Goal: Task Accomplishment & Management: Use online tool/utility

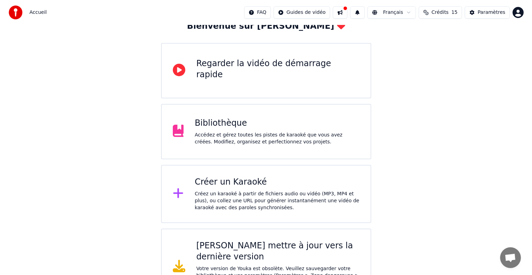
scroll to position [46, 0]
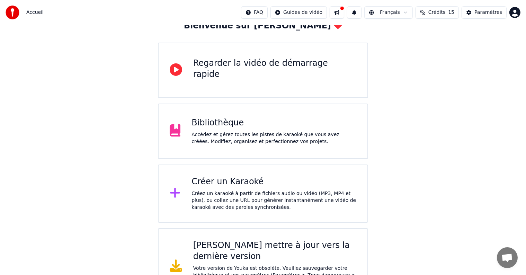
click at [203, 196] on div "Créez un karaoké à partir de fichiers audio ou vidéo (MP3, MP4 et plus), ou col…" at bounding box center [274, 200] width 165 height 21
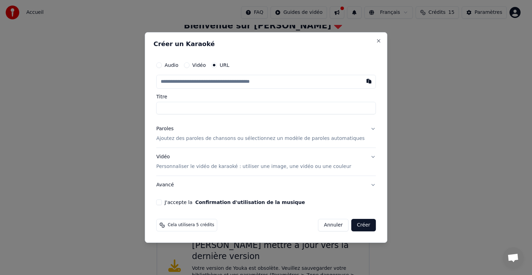
click at [353, 230] on button "Créer" at bounding box center [364, 225] width 24 height 12
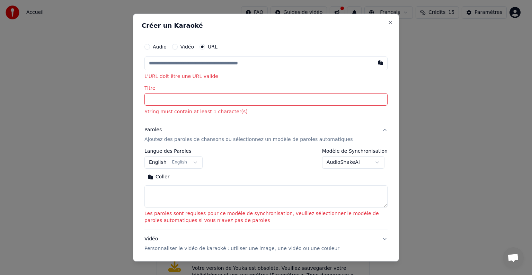
paste input "**********"
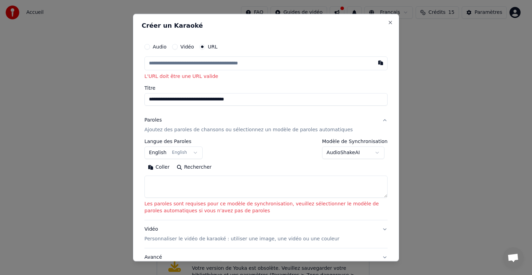
type input "**********"
click at [190, 153] on button "English English" at bounding box center [173, 153] width 58 height 12
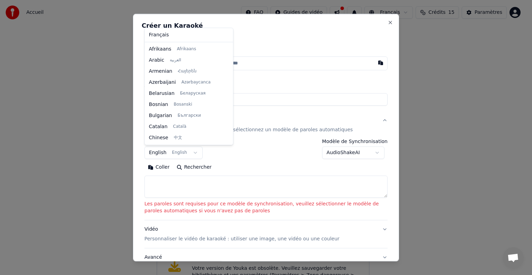
scroll to position [55, 0]
select select "**"
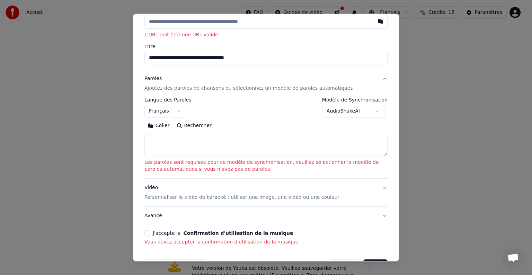
scroll to position [46, 0]
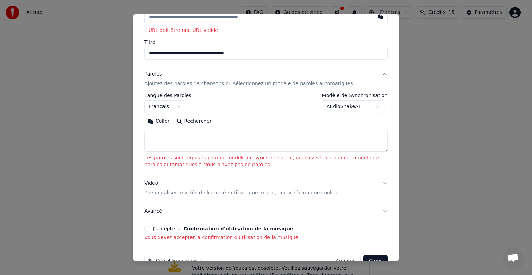
click at [175, 141] on textarea at bounding box center [265, 141] width 243 height 22
click at [189, 121] on button "Rechercher" at bounding box center [194, 121] width 42 height 11
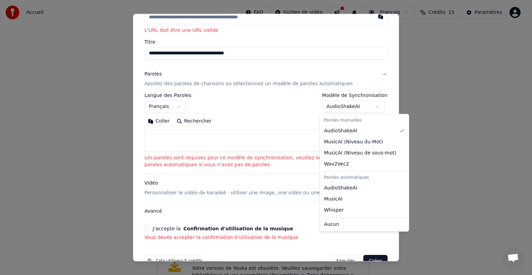
click at [356, 105] on body "**********" at bounding box center [263, 129] width 526 height 351
click at [332, 178] on div "Paroles automatiques" at bounding box center [364, 178] width 86 height 10
select select "****"
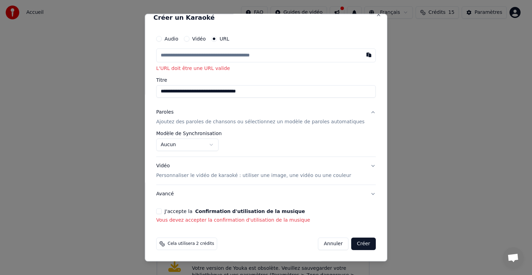
scroll to position [8, 0]
click at [344, 137] on div "**********" at bounding box center [266, 141] width 220 height 20
drag, startPoint x: 322, startPoint y: 141, endPoint x: 316, endPoint y: 138, distance: 7.1
click at [321, 141] on div "**********" at bounding box center [266, 141] width 220 height 20
click at [285, 144] on div "**********" at bounding box center [266, 141] width 220 height 20
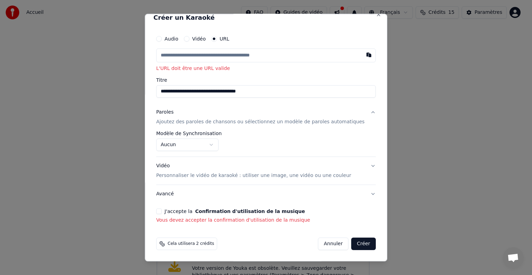
click at [360, 152] on div "**********" at bounding box center [266, 144] width 220 height 26
click at [220, 90] on input "**********" at bounding box center [266, 91] width 220 height 12
click at [183, 122] on p "Ajoutez des paroles de chansons ou sélectionnez un modèle de paroles automatiqu…" at bounding box center [260, 121] width 209 height 7
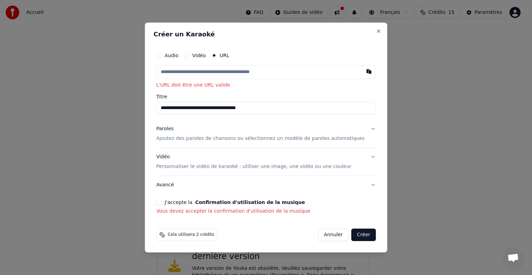
click at [180, 138] on p "Ajoutez des paroles de chansons ou sélectionnez un modèle de paroles automatiqu…" at bounding box center [260, 138] width 209 height 7
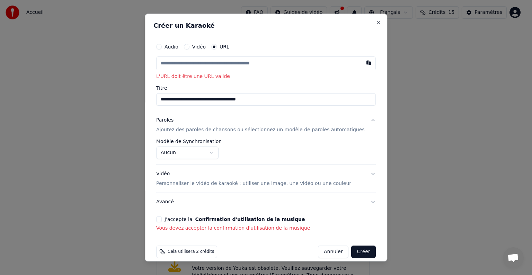
click at [173, 153] on body "**********" at bounding box center [263, 129] width 526 height 351
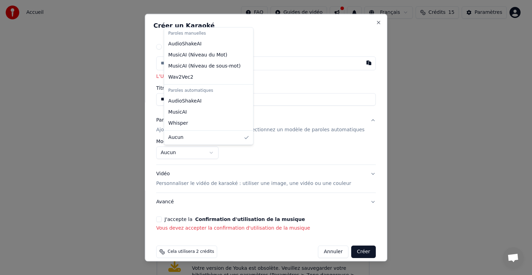
click at [173, 151] on body "**********" at bounding box center [263, 129] width 526 height 351
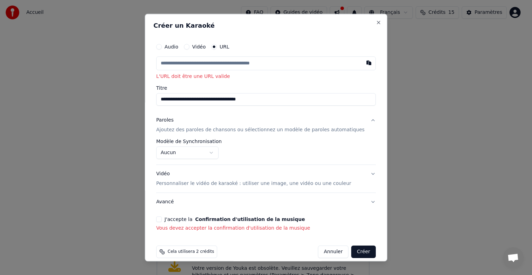
click at [173, 151] on body "**********" at bounding box center [263, 129] width 526 height 351
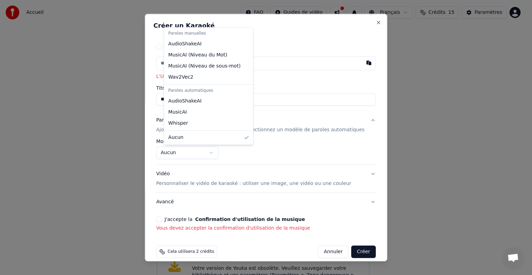
select select "**********"
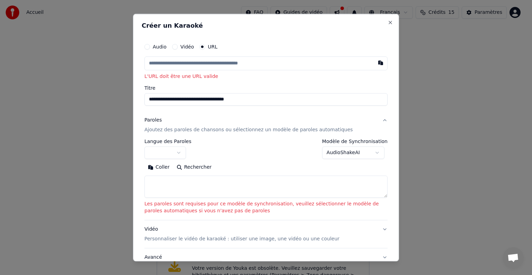
click at [160, 180] on textarea at bounding box center [265, 187] width 243 height 22
click at [147, 180] on textarea at bounding box center [265, 187] width 243 height 22
click at [161, 168] on button "Coller" at bounding box center [158, 167] width 29 height 11
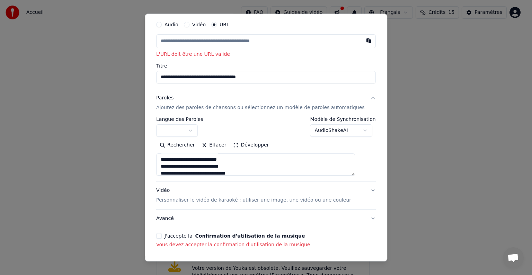
scroll to position [47, 0]
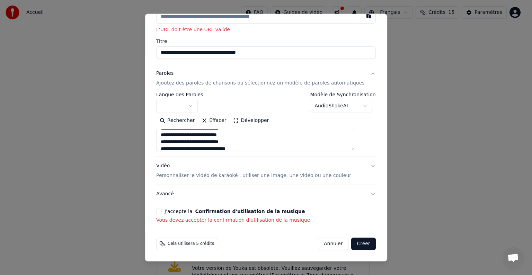
click at [276, 177] on p "Personnaliser le vidéo de karaoké : utiliser une image, une vidéo ou une couleur" at bounding box center [253, 175] width 195 height 7
type textarea "**********"
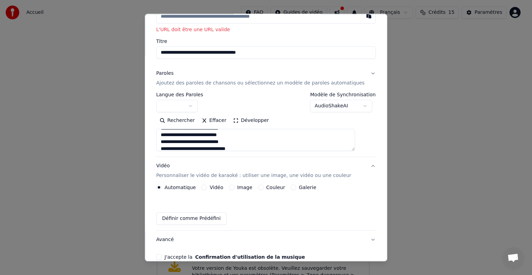
scroll to position [28, 0]
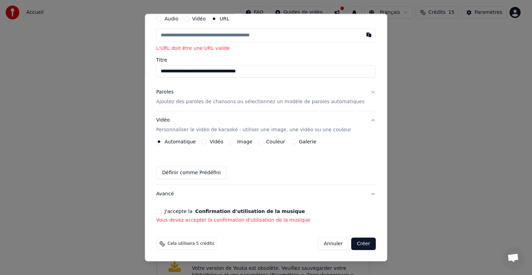
click at [352, 242] on button "Créer" at bounding box center [364, 244] width 24 height 12
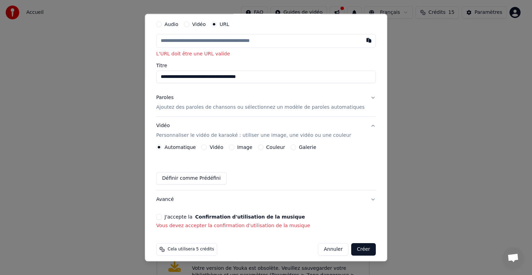
scroll to position [0, 0]
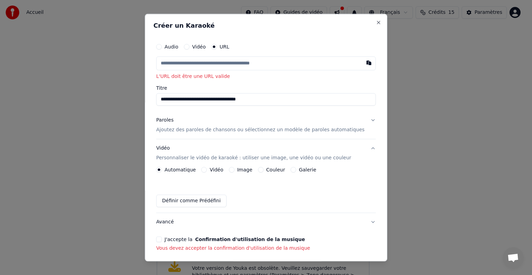
click at [178, 62] on input "text" at bounding box center [266, 63] width 220 height 14
click at [184, 61] on input "text" at bounding box center [266, 63] width 220 height 14
click at [172, 62] on input "text" at bounding box center [266, 63] width 220 height 14
click at [362, 63] on button "button" at bounding box center [369, 62] width 14 height 12
type input "**********"
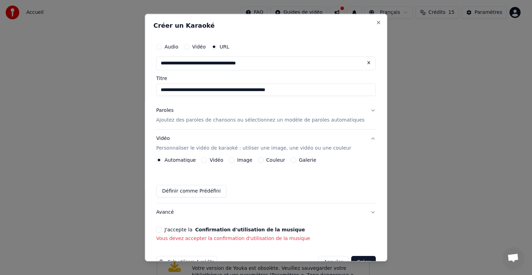
drag, startPoint x: 298, startPoint y: 90, endPoint x: 166, endPoint y: 88, distance: 132.7
click at [166, 88] on input "**********" at bounding box center [266, 89] width 220 height 12
type input "**********"
click at [230, 122] on p "Ajoutez des paroles de chansons ou sélectionnez un modèle de paroles automatiqu…" at bounding box center [260, 120] width 209 height 7
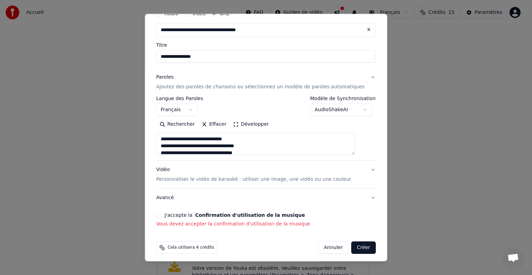
scroll to position [37, 0]
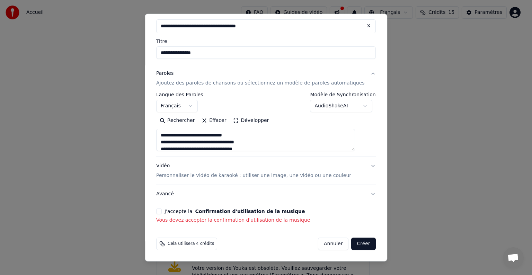
click at [162, 211] on button "J'accepte la Confirmation d'utilisation de la musique" at bounding box center [159, 212] width 6 height 6
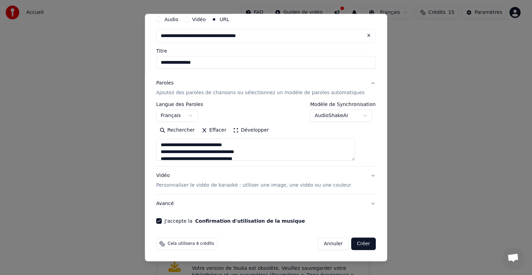
click at [352, 242] on button "Créer" at bounding box center [364, 244] width 24 height 12
type textarea "**********"
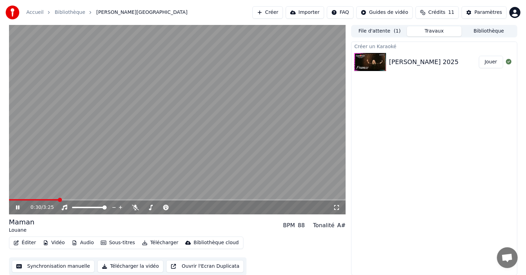
click at [18, 207] on icon at bounding box center [17, 207] width 3 height 4
click at [9, 200] on span at bounding box center [11, 200] width 4 height 4
click at [18, 206] on icon at bounding box center [18, 207] width 4 height 5
click at [17, 207] on icon at bounding box center [23, 208] width 16 height 6
click at [305, 11] on button "Importer" at bounding box center [305, 12] width 38 height 12
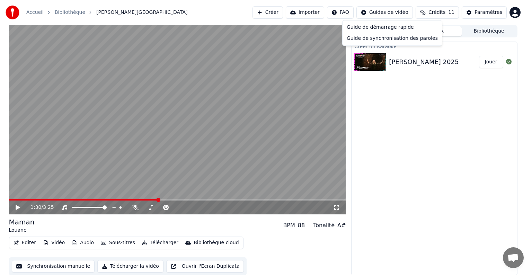
click at [380, 12] on html "Accueil Bibliothèque Maman • [PERSON_NAME] Importer FAQ Guides de vidéo Crédits…" at bounding box center [266, 137] width 532 height 275
click at [35, 13] on html "Accueil Bibliothèque Maman • [PERSON_NAME] Importer FAQ Guides de vidéo Crédits…" at bounding box center [266, 137] width 532 height 275
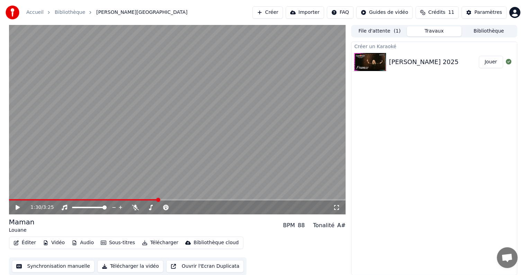
click at [35, 13] on link "Accueil" at bounding box center [34, 12] width 17 height 7
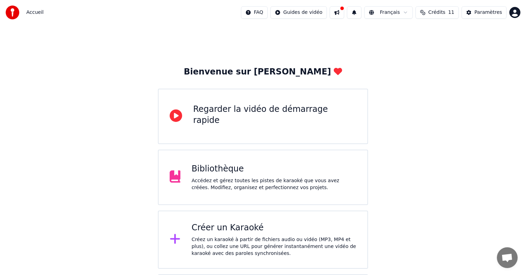
click at [340, 12] on button at bounding box center [337, 12] width 15 height 12
click at [488, 13] on div "Paramètres" at bounding box center [489, 12] width 28 height 7
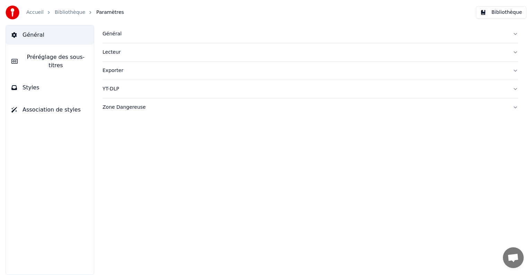
click at [113, 71] on div "Exporter" at bounding box center [305, 70] width 405 height 7
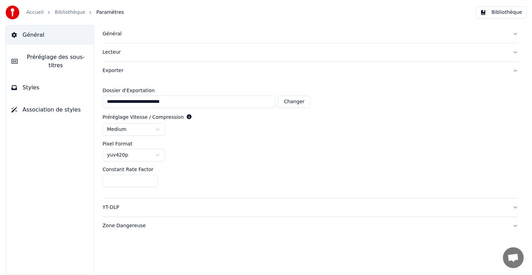
click at [107, 71] on div "Exporter" at bounding box center [305, 70] width 405 height 7
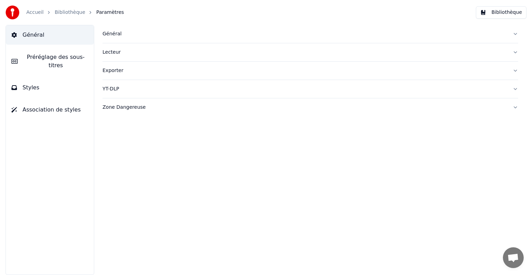
click at [107, 71] on div "Exporter" at bounding box center [305, 70] width 405 height 7
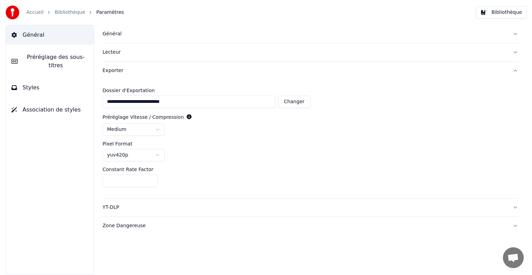
click at [28, 36] on span "Général" at bounding box center [34, 35] width 22 height 8
click at [32, 12] on link "Accueil" at bounding box center [34, 12] width 17 height 7
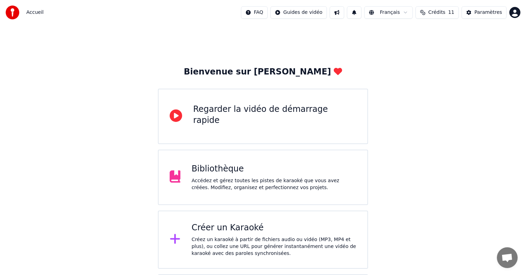
click at [29, 13] on span "Accueil" at bounding box center [34, 12] width 17 height 7
click at [10, 12] on img at bounding box center [13, 13] width 14 height 14
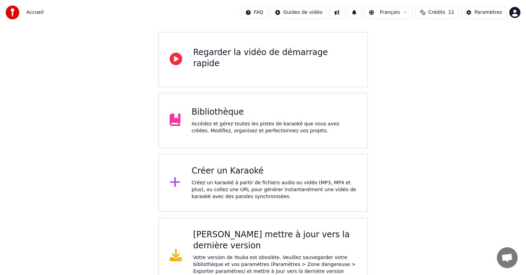
scroll to position [58, 0]
click at [299, 12] on html "Accueil FAQ Guides de vidéo Français Crédits 11 Paramètres Bienvenue sur Youka …" at bounding box center [263, 117] width 526 height 351
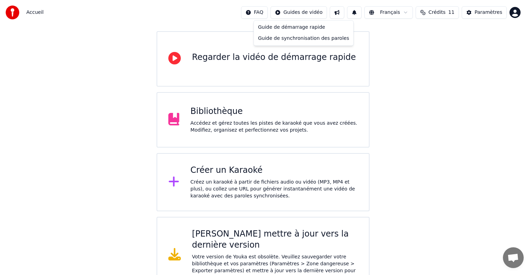
click at [337, 11] on html "Accueil FAQ Guides de vidéo Français Crédits 11 Paramètres Bienvenue sur Youka …" at bounding box center [266, 117] width 532 height 351
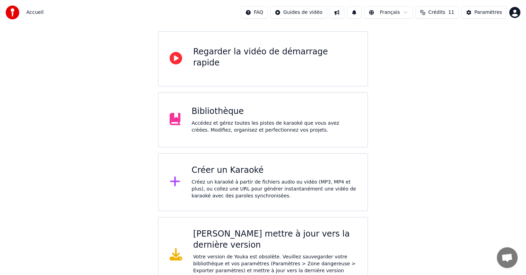
click at [337, 10] on button at bounding box center [337, 12] width 15 height 12
click at [358, 13] on button at bounding box center [354, 12] width 15 height 12
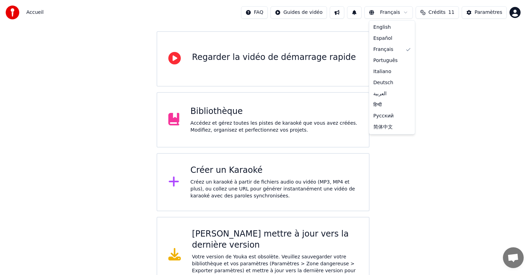
click at [378, 11] on html "Accueil FAQ Guides de vidéo Français Crédits 11 Paramètres Bienvenue sur Youka …" at bounding box center [266, 117] width 532 height 351
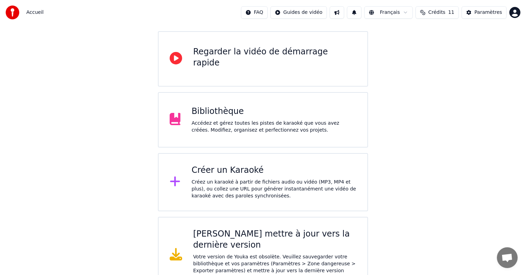
click at [435, 12] on html "Accueil FAQ Guides de vidéo Français Crédits 11 Paramètres Bienvenue sur Youka …" at bounding box center [263, 117] width 526 height 351
click at [514, 13] on html "Accueil FAQ Guides de vidéo Français Crédits 11 Paramètres Bienvenue sur Youka …" at bounding box center [263, 117] width 526 height 351
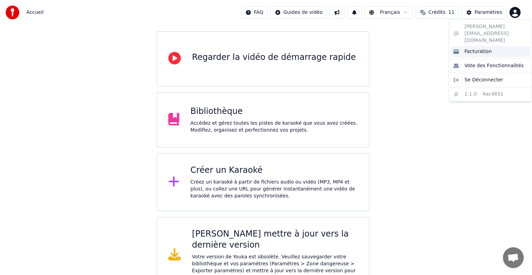
click at [472, 48] on span "Facturation" at bounding box center [478, 51] width 27 height 7
click at [518, 12] on html "Accueil FAQ Guides de vidéo Français Crédits 11 Paramètres Bienvenue sur Youka …" at bounding box center [266, 117] width 532 height 351
click at [456, 82] on div "[EMAIL_ADDRESS][DOMAIN_NAME] Facturation Vote des Fonctionnalités Se Déconnecte…" at bounding box center [490, 60] width 83 height 82
click at [474, 82] on div "[EMAIL_ADDRESS][DOMAIN_NAME] Facturation Vote des Fonctionnalités Se Déconnecte…" at bounding box center [490, 60] width 83 height 82
click at [470, 48] on span "Facturation" at bounding box center [478, 51] width 27 height 7
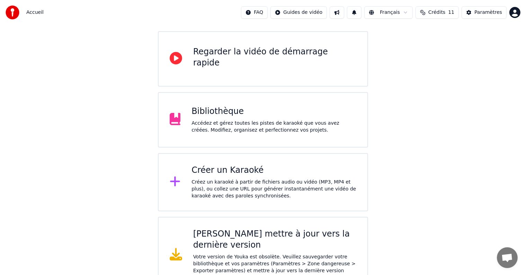
click at [223, 236] on div "[PERSON_NAME] mettre à jour vers la dernière version" at bounding box center [275, 240] width 164 height 22
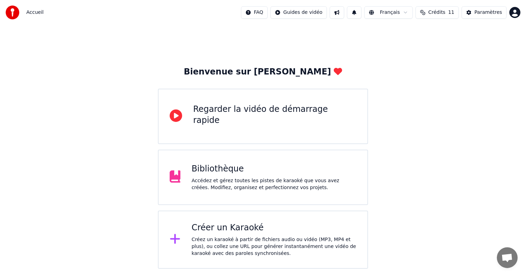
scroll to position [0, 0]
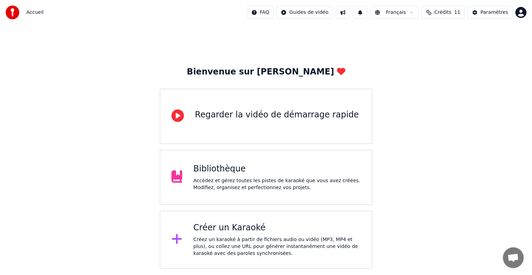
click at [447, 12] on span "Crédits" at bounding box center [442, 12] width 17 height 7
click at [411, 47] on td "15" at bounding box center [408, 46] width 30 height 12
click at [438, 65] on button "Actualiser" at bounding box center [443, 64] width 41 height 12
click at [470, 47] on td "30" at bounding box center [471, 46] width 47 height 12
click at [471, 45] on td "30" at bounding box center [471, 46] width 47 height 12
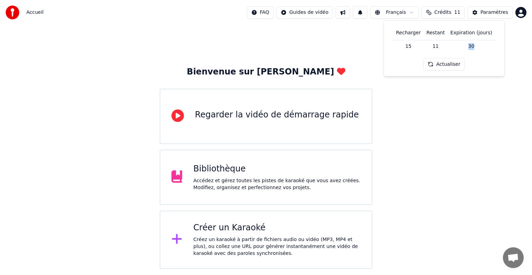
drag, startPoint x: 466, startPoint y: 45, endPoint x: 474, endPoint y: 47, distance: 7.4
click at [474, 47] on td "30" at bounding box center [471, 46] width 47 height 12
click at [445, 64] on button "Actualiser" at bounding box center [443, 64] width 41 height 12
click at [436, 47] on td "11" at bounding box center [436, 46] width 24 height 12
click at [408, 43] on td "15" at bounding box center [408, 46] width 30 height 12
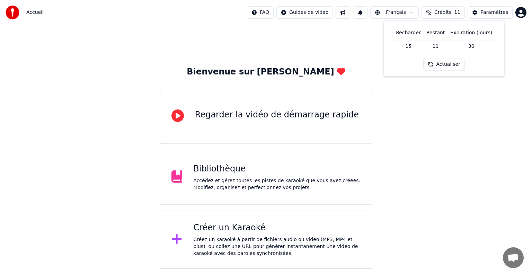
click at [409, 32] on th "Recharger" at bounding box center [408, 33] width 30 height 14
click at [436, 33] on th "Restant" at bounding box center [436, 33] width 24 height 14
click at [459, 31] on th "Expiration (jours)" at bounding box center [471, 33] width 47 height 14
drag, startPoint x: 411, startPoint y: 32, endPoint x: 429, endPoint y: 24, distance: 19.2
click at [411, 32] on th "Recharger" at bounding box center [408, 33] width 30 height 14
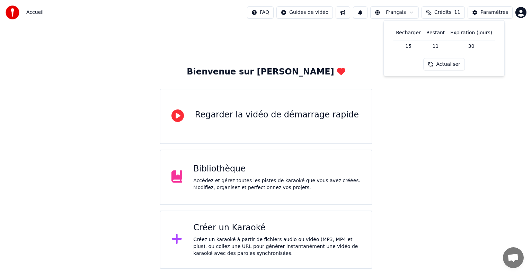
click at [460, 11] on button "Crédits 11" at bounding box center [443, 12] width 43 height 12
click at [451, 12] on span "Crédits" at bounding box center [442, 12] width 17 height 7
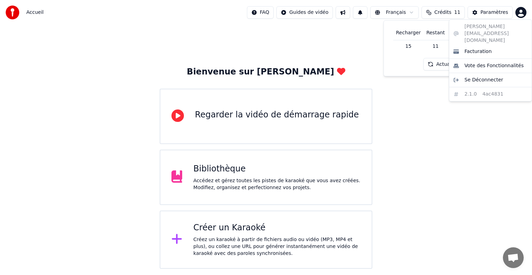
click at [520, 10] on html "Accueil FAQ Guides de vidéo Français Crédits 11 Paramètres Bienvenue sur Youka …" at bounding box center [266, 134] width 532 height 269
click at [258, 73] on html "Accueil FAQ Guides de vidéo Français Crédits 11 Paramètres Bienvenue sur Youka …" at bounding box center [266, 134] width 532 height 269
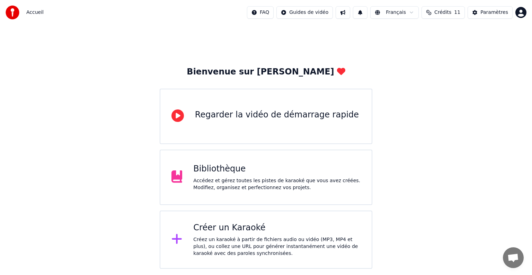
click at [202, 116] on div "Regarder la vidéo de démarrage rapide" at bounding box center [277, 114] width 164 height 11
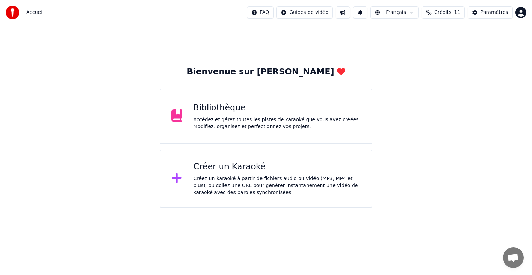
click at [210, 118] on div "Accédez et gérez toutes les pistes de karaoké que vous avez créées. Modifiez, o…" at bounding box center [276, 123] width 167 height 14
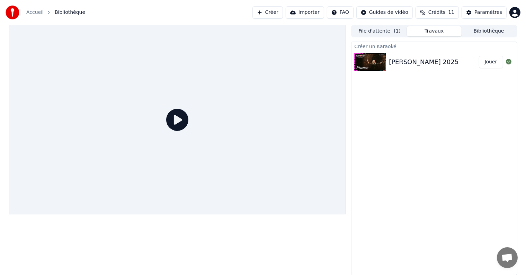
click at [377, 60] on img at bounding box center [370, 62] width 32 height 18
click at [492, 62] on button "Jouer" at bounding box center [491, 62] width 24 height 12
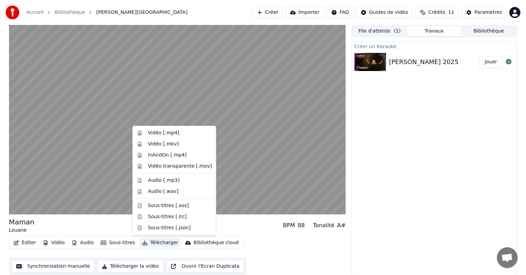
click at [151, 242] on button "Télécharger" at bounding box center [160, 243] width 42 height 10
click at [101, 227] on div "Maman Louane BPM 88 Tonalité A#" at bounding box center [177, 225] width 337 height 17
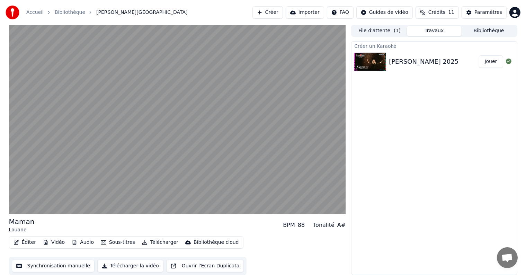
click at [137, 265] on button "Télécharger la vidéo" at bounding box center [130, 266] width 66 height 12
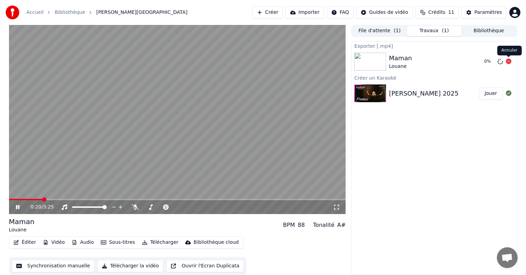
click at [508, 60] on icon at bounding box center [509, 62] width 6 height 6
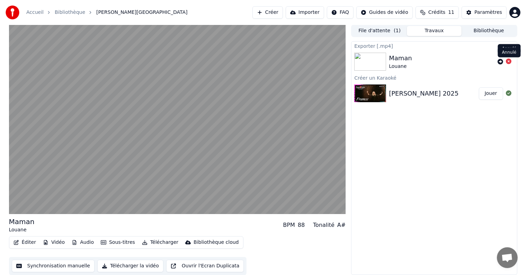
click at [509, 61] on icon at bounding box center [509, 62] width 6 height 6
click at [509, 60] on icon at bounding box center [509, 62] width 6 height 6
click at [125, 266] on button "Télécharger la vidéo" at bounding box center [130, 266] width 66 height 12
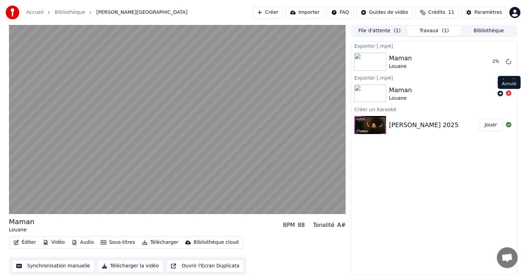
click at [509, 93] on icon at bounding box center [509, 93] width 6 height 6
click at [509, 92] on icon at bounding box center [509, 93] width 6 height 6
click at [377, 91] on img at bounding box center [370, 94] width 32 height 18
click at [382, 31] on button "File d'attente ( 1 )" at bounding box center [379, 31] width 55 height 10
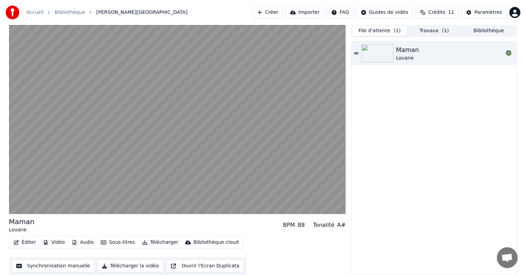
click at [434, 32] on button "Travaux ( 1 )" at bounding box center [434, 31] width 55 height 10
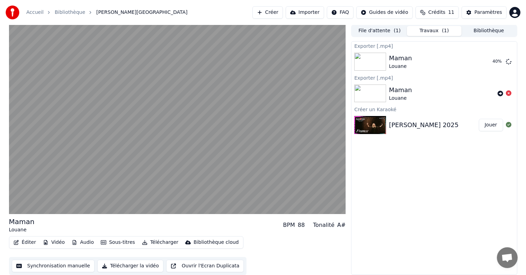
click at [479, 28] on button "Bibliothèque" at bounding box center [489, 31] width 55 height 10
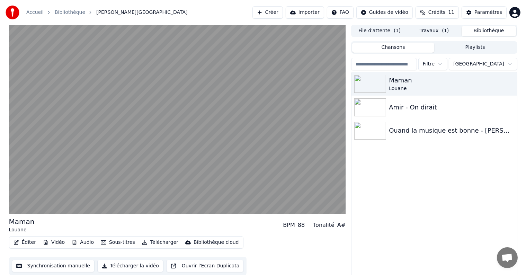
click at [383, 30] on button "File d'attente ( 1 )" at bounding box center [379, 31] width 55 height 10
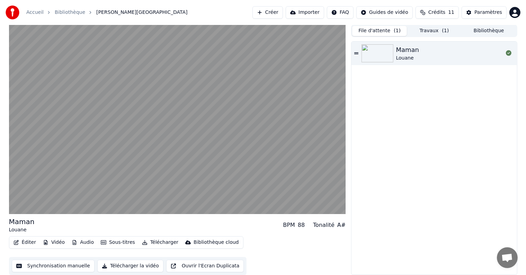
click at [436, 33] on button "Travaux ( 1 )" at bounding box center [434, 31] width 55 height 10
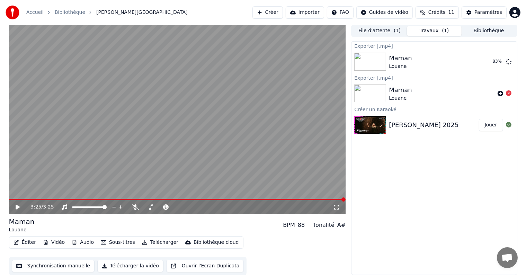
click at [493, 32] on button "Bibliothèque" at bounding box center [489, 31] width 55 height 10
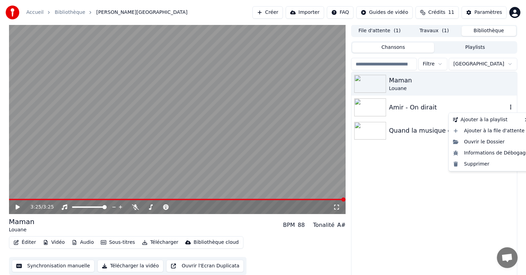
click at [512, 108] on icon "button" at bounding box center [510, 107] width 7 height 6
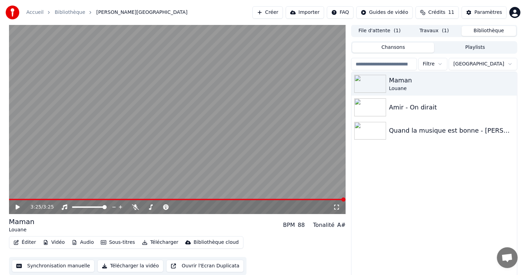
click at [434, 31] on button "Travaux ( 1 )" at bounding box center [434, 31] width 55 height 10
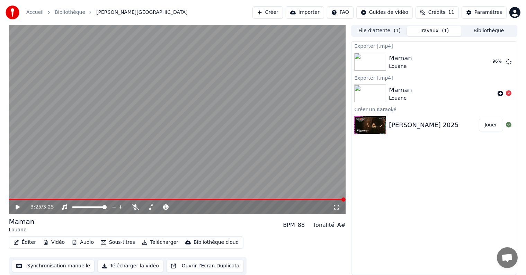
click at [484, 30] on button "Bibliothèque" at bounding box center [489, 31] width 55 height 10
click at [436, 30] on button "Travaux" at bounding box center [434, 31] width 55 height 10
click at [387, 30] on button "File d'attente ( 1 )" at bounding box center [379, 31] width 55 height 10
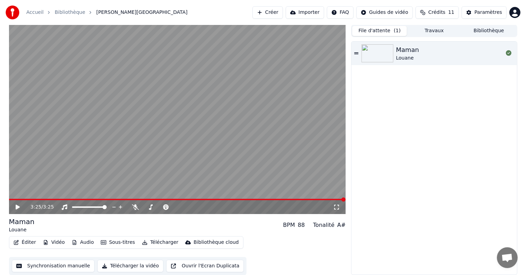
click at [356, 52] on icon at bounding box center [356, 53] width 4 height 2
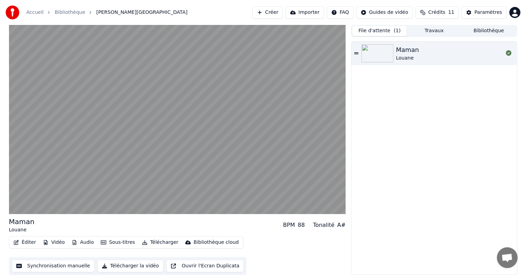
click at [356, 51] on icon at bounding box center [356, 53] width 4 height 5
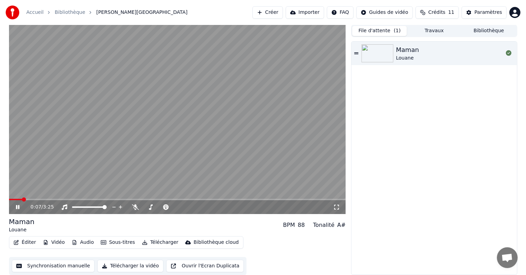
click at [431, 32] on button "Travaux" at bounding box center [434, 31] width 55 height 10
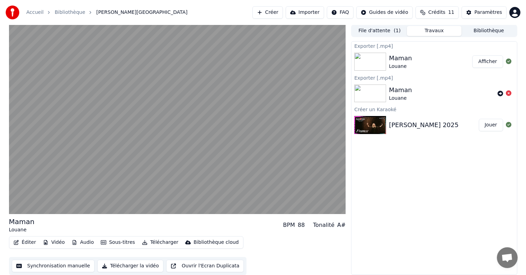
click at [361, 77] on div "Exporter [.mp4]" at bounding box center [434, 77] width 165 height 8
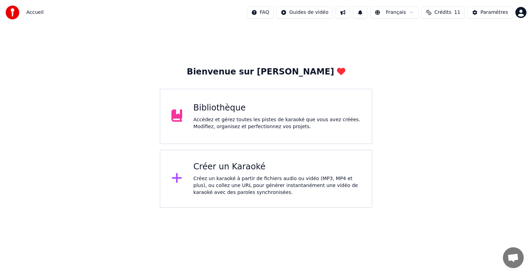
click at [217, 116] on div "Accédez et gérez toutes les pistes de karaoké que vous avez créées. Modifiez, o…" at bounding box center [276, 123] width 167 height 14
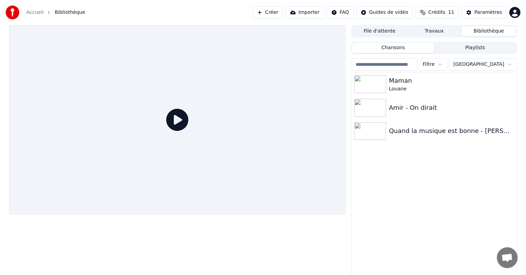
click at [306, 11] on button "Importer" at bounding box center [305, 12] width 38 height 12
